Goal: Transaction & Acquisition: Purchase product/service

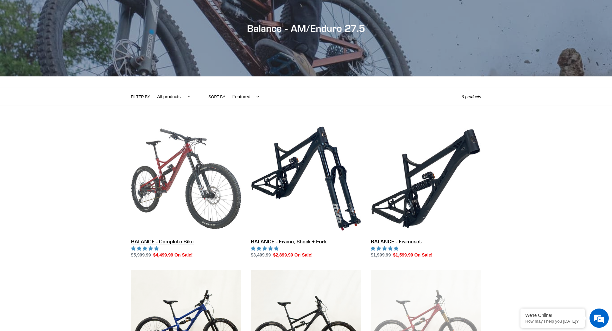
click at [206, 190] on link "BALANCE - Complete Bike" at bounding box center [186, 191] width 110 height 135
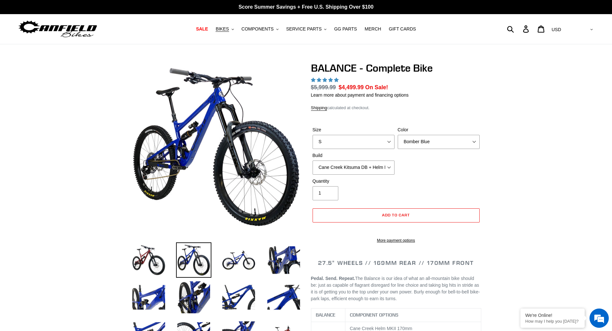
drag, startPoint x: 588, startPoint y: 162, endPoint x: 585, endPoint y: 163, distance: 3.3
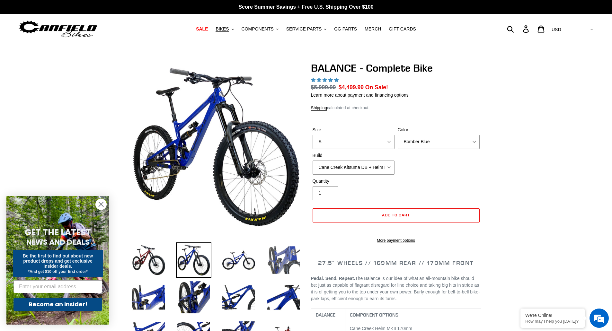
click at [277, 260] on img at bounding box center [283, 260] width 35 height 35
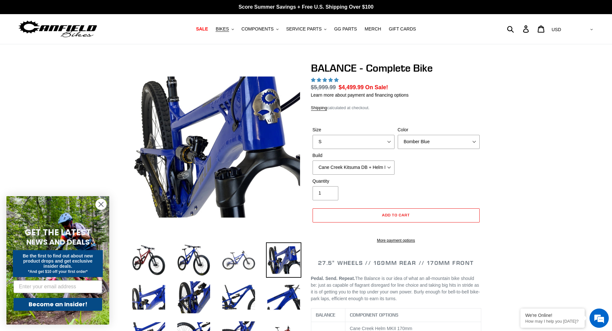
click at [252, 267] on img at bounding box center [238, 260] width 35 height 35
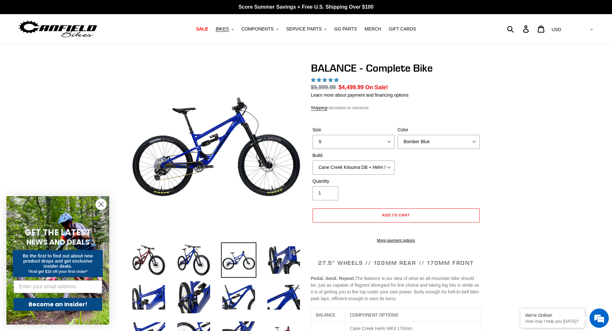
click at [262, 299] on li at bounding box center [278, 298] width 45 height 37
click at [252, 302] on img at bounding box center [238, 297] width 35 height 35
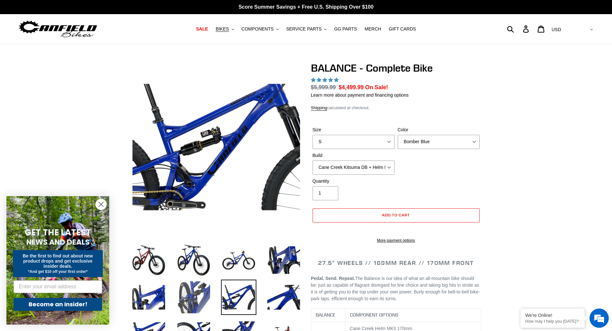
click at [204, 302] on img at bounding box center [193, 297] width 35 height 35
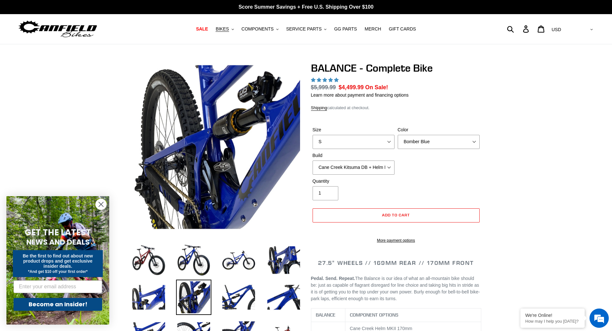
click at [172, 298] on li at bounding box center [188, 298] width 45 height 37
click at [276, 300] on img at bounding box center [283, 297] width 35 height 35
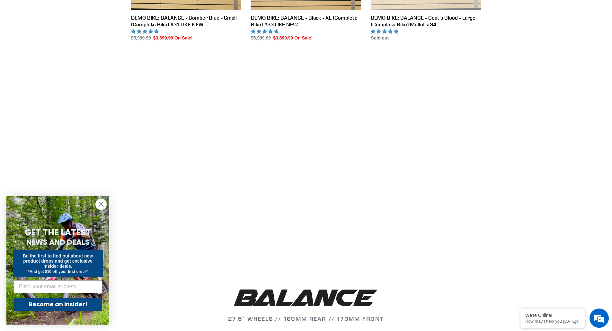
scroll to position [465, 0]
